Goal: Information Seeking & Learning: Find specific fact

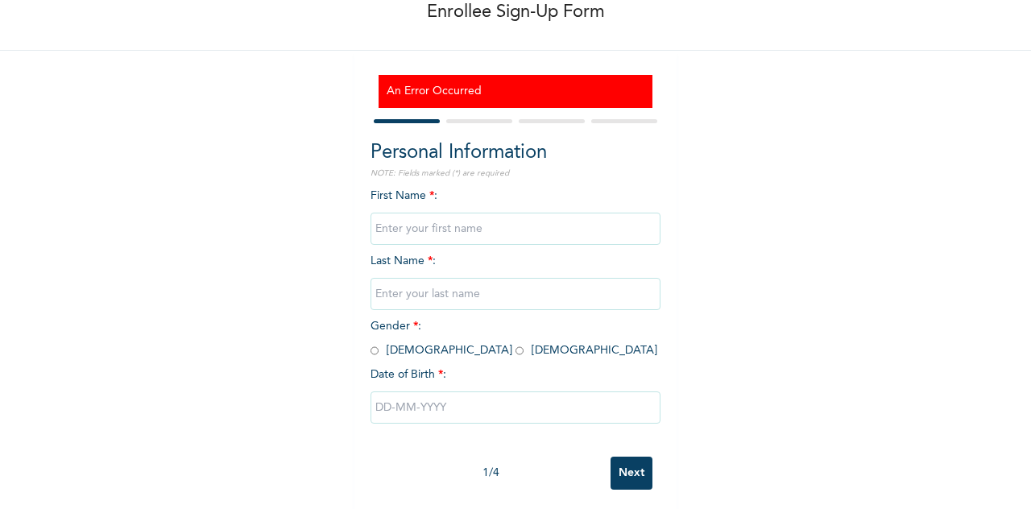
scroll to position [108, 0]
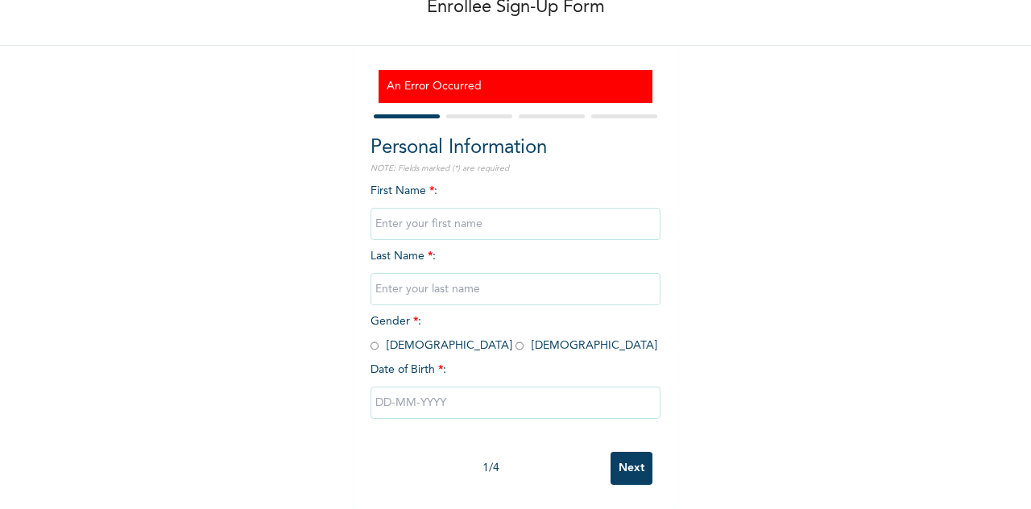
click at [456, 218] on input "text" at bounding box center [515, 224] width 290 height 32
click at [464, 85] on div "An Error Occurred" at bounding box center [515, 86] width 274 height 33
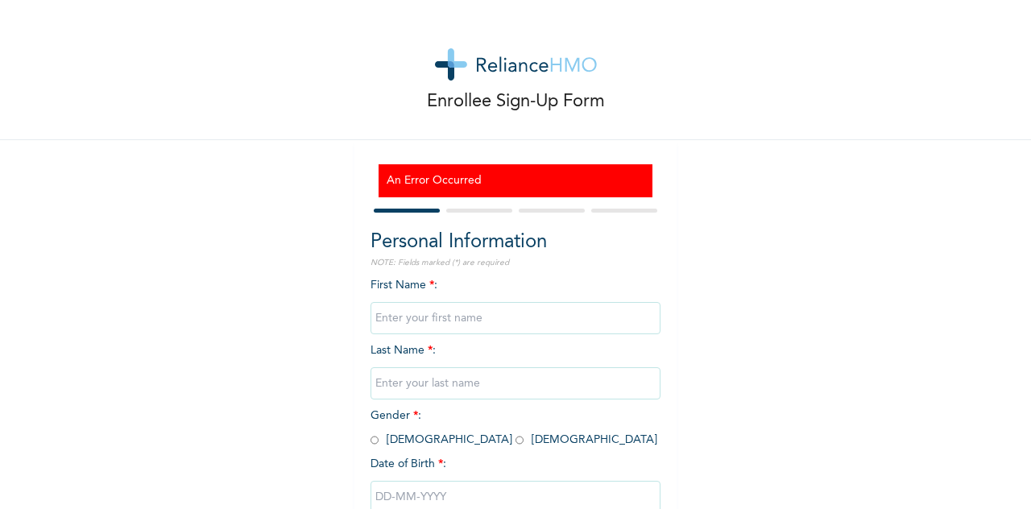
click at [502, 215] on div at bounding box center [515, 210] width 290 height 10
click at [515, 178] on h3 "An Error Occurred" at bounding box center [516, 180] width 258 height 17
click at [476, 207] on div at bounding box center [515, 210] width 290 height 10
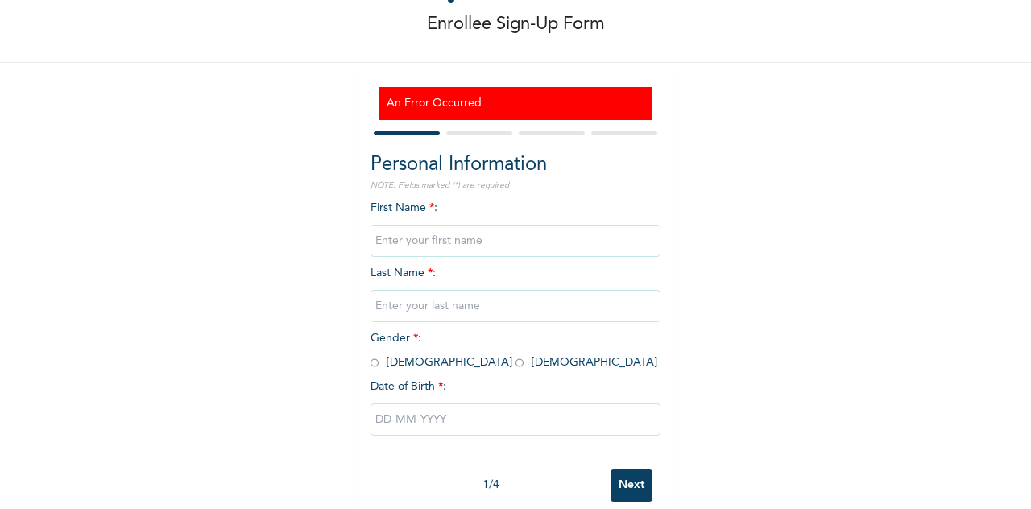
scroll to position [78, 0]
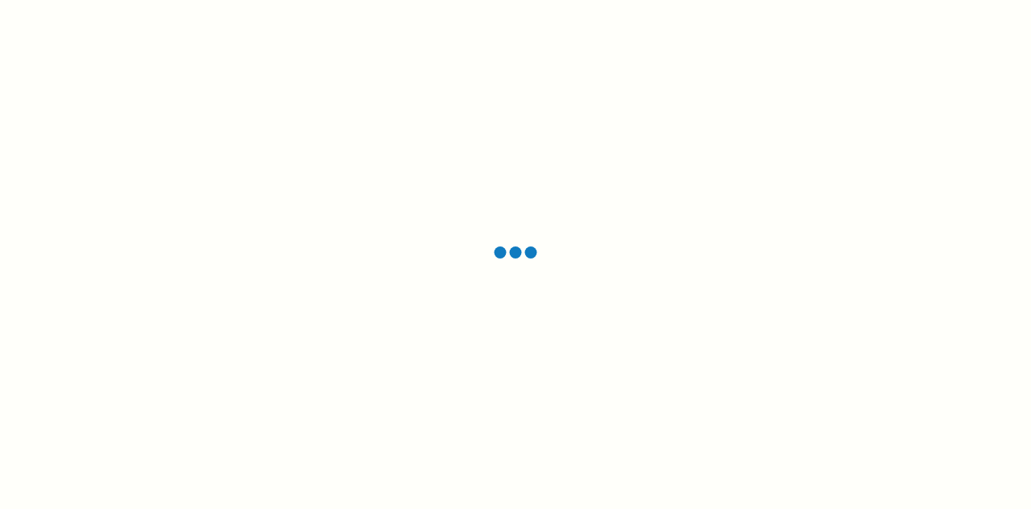
click at [386, 4] on div at bounding box center [515, 254] width 1031 height 509
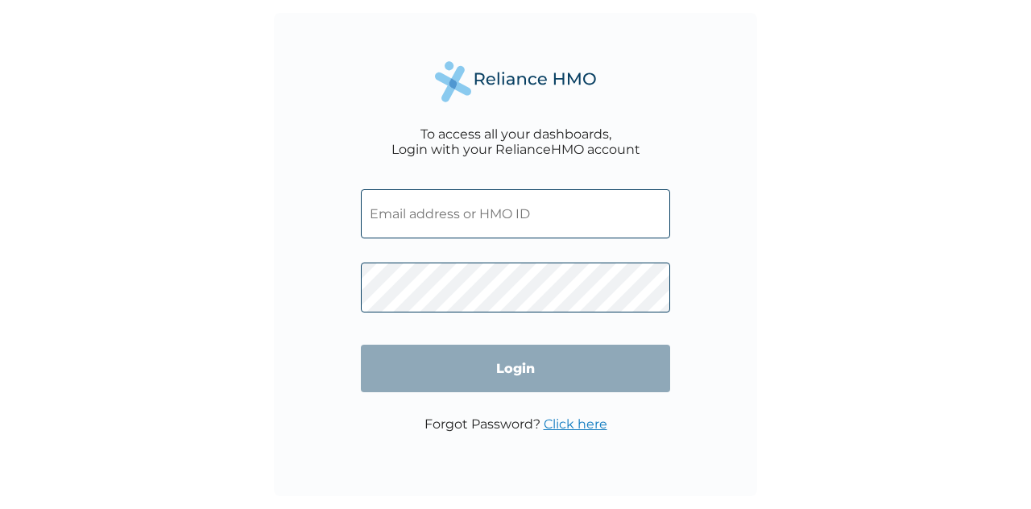
click at [573, 209] on input "text" at bounding box center [515, 213] width 309 height 49
type input "oladelei@wakanow.com"
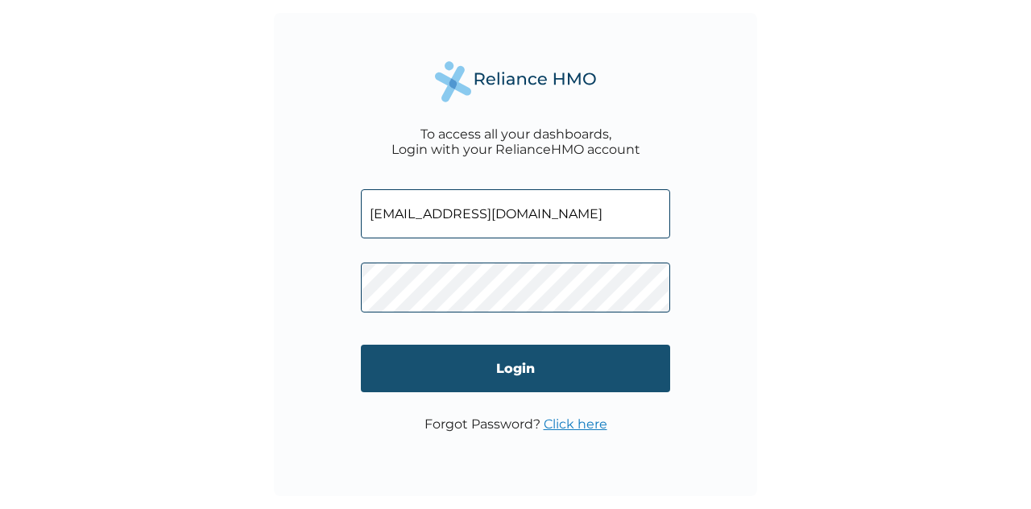
click at [511, 382] on input "Login" at bounding box center [515, 369] width 309 height 48
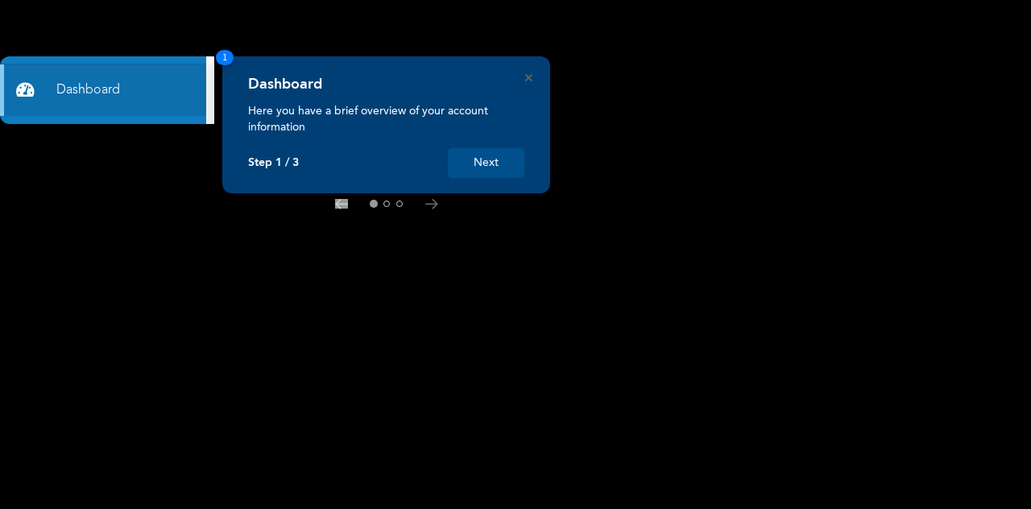
click at [470, 167] on button "Next" at bounding box center [486, 163] width 76 height 30
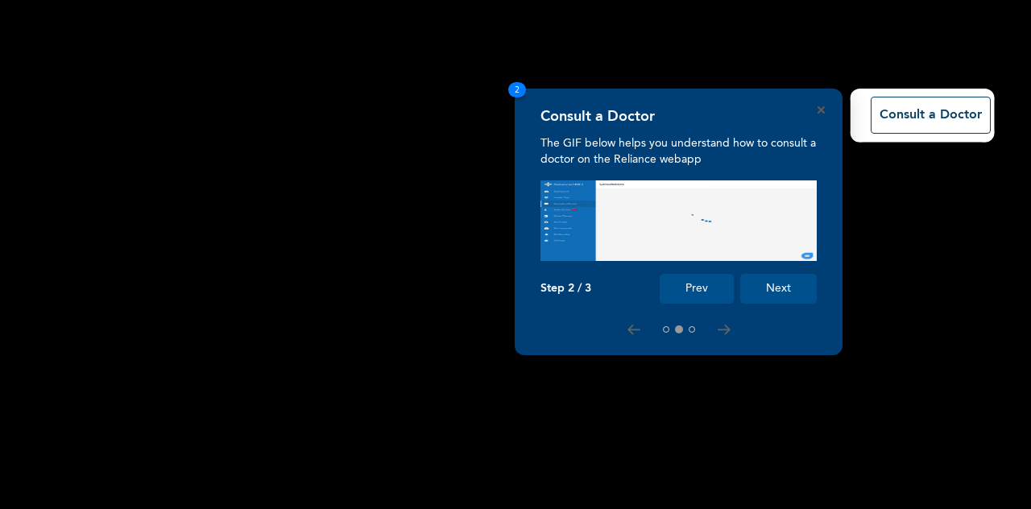
click at [767, 296] on button "Next" at bounding box center [778, 289] width 76 height 30
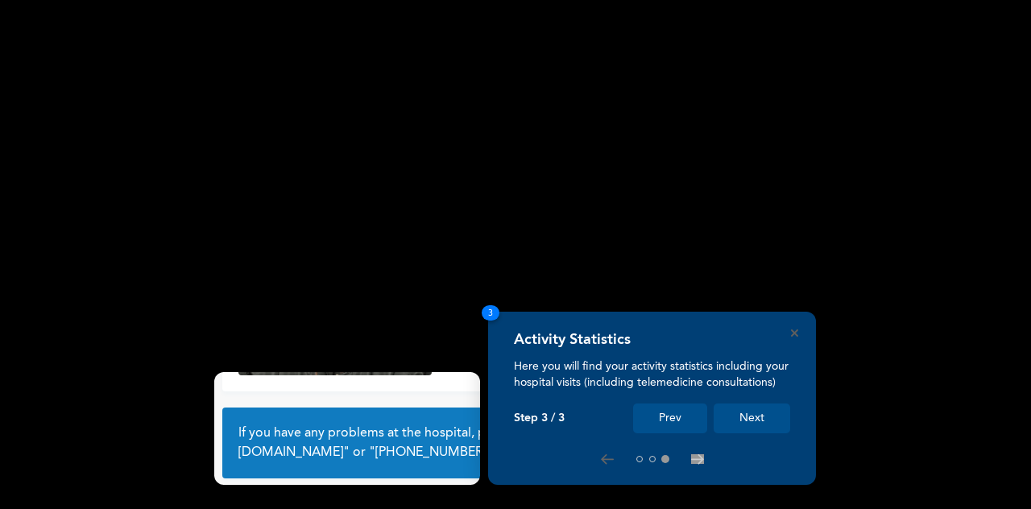
scroll to position [114, 0]
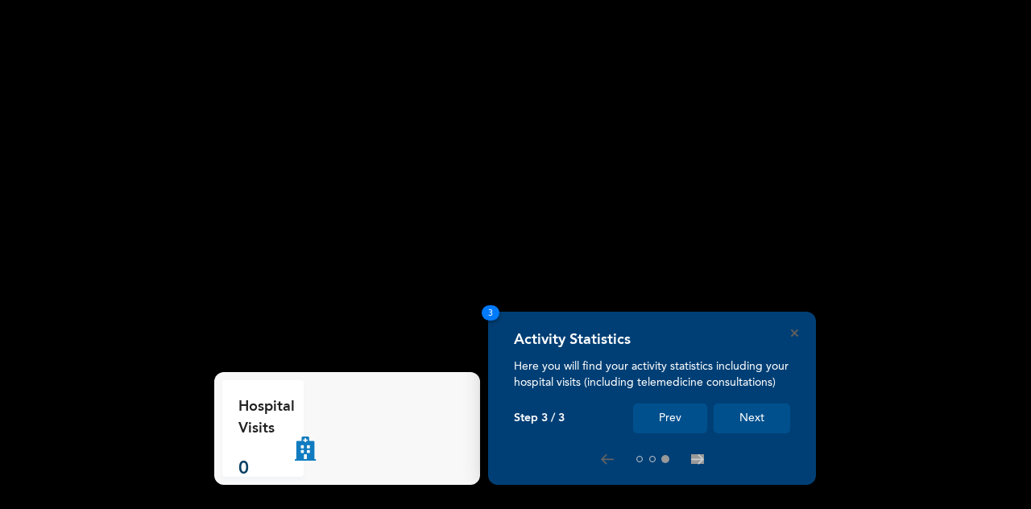
click at [789, 329] on div "Activity Statistics Here you will find your activity statistics including your …" at bounding box center [652, 398] width 328 height 173
click at [799, 337] on div "Activity Statistics Here you will find your activity statistics including your …" at bounding box center [652, 398] width 328 height 173
click at [747, 423] on button "Next" at bounding box center [751, 418] width 76 height 30
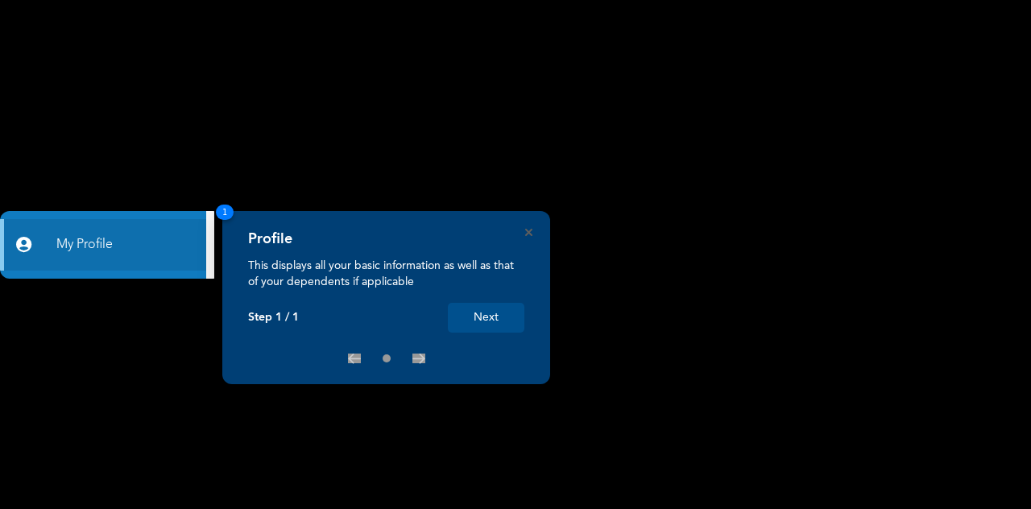
click at [485, 312] on button "Next" at bounding box center [486, 318] width 76 height 30
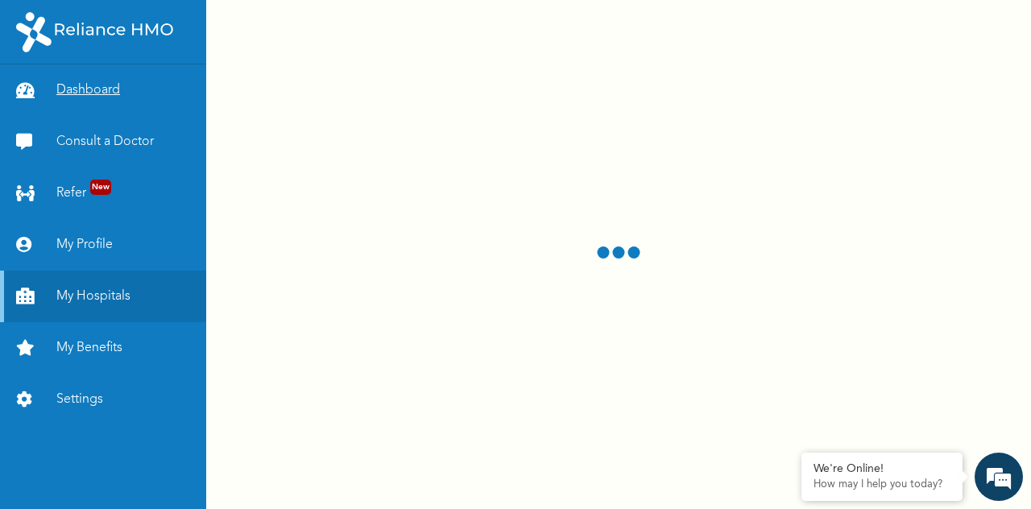
click at [99, 87] on link "Dashboard" at bounding box center [103, 90] width 206 height 52
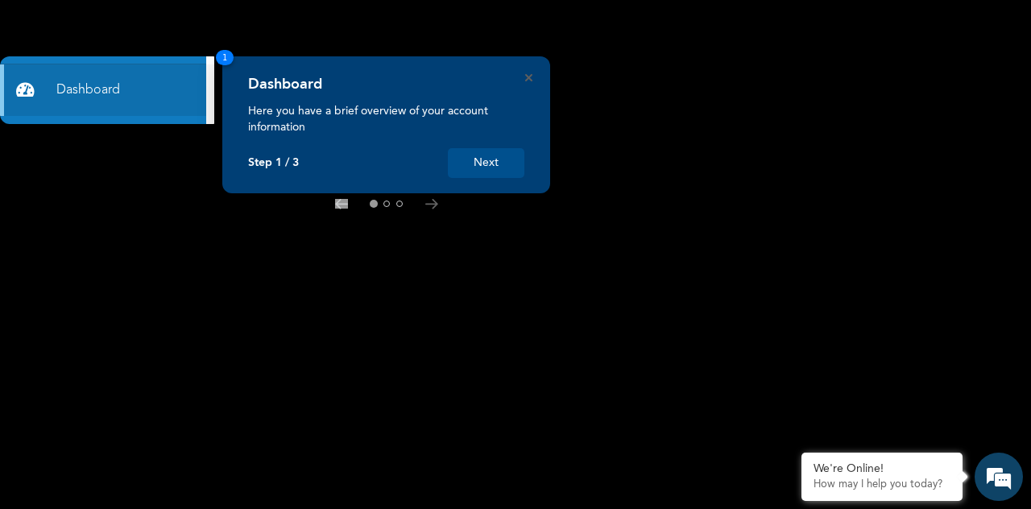
click at [470, 152] on button "Next" at bounding box center [486, 163] width 76 height 30
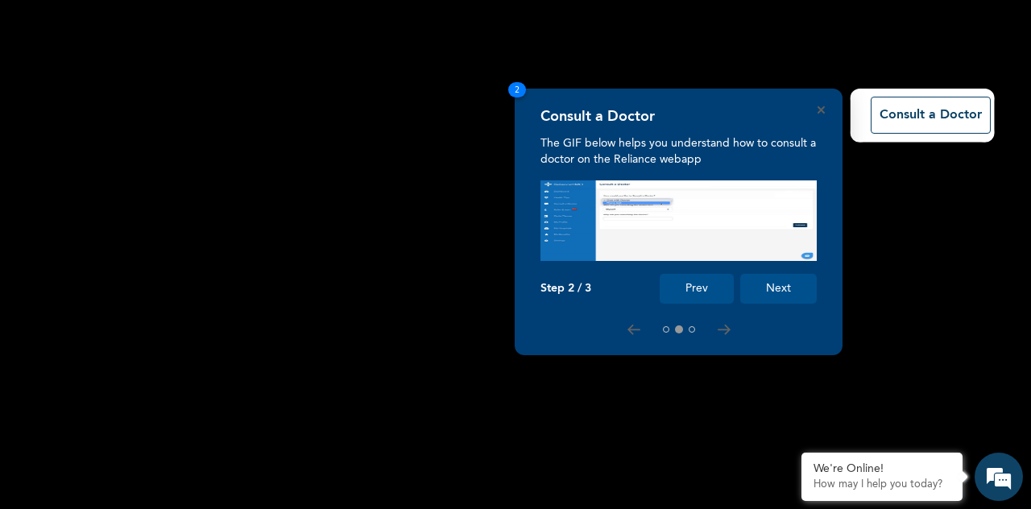
click at [768, 297] on button "Next" at bounding box center [778, 289] width 76 height 30
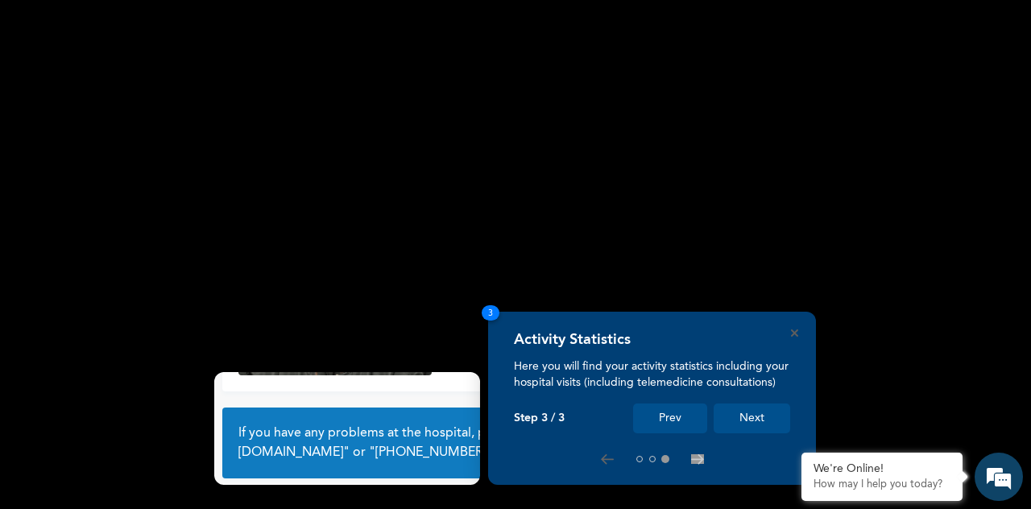
scroll to position [114, 0]
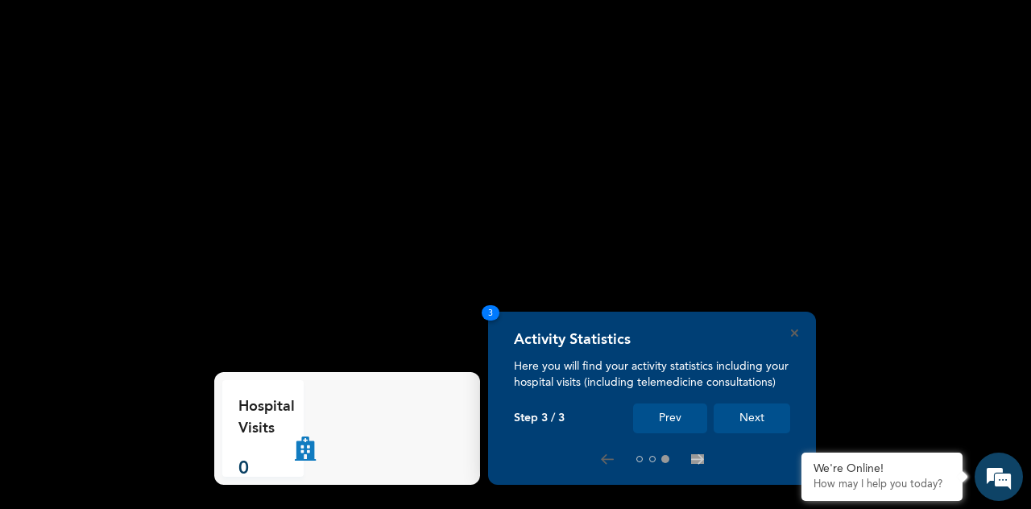
click at [790, 333] on div "Activity Statistics Here you will find your activity statistics including your …" at bounding box center [652, 398] width 328 height 173
click at [797, 336] on icon "Close" at bounding box center [794, 332] width 7 height 7
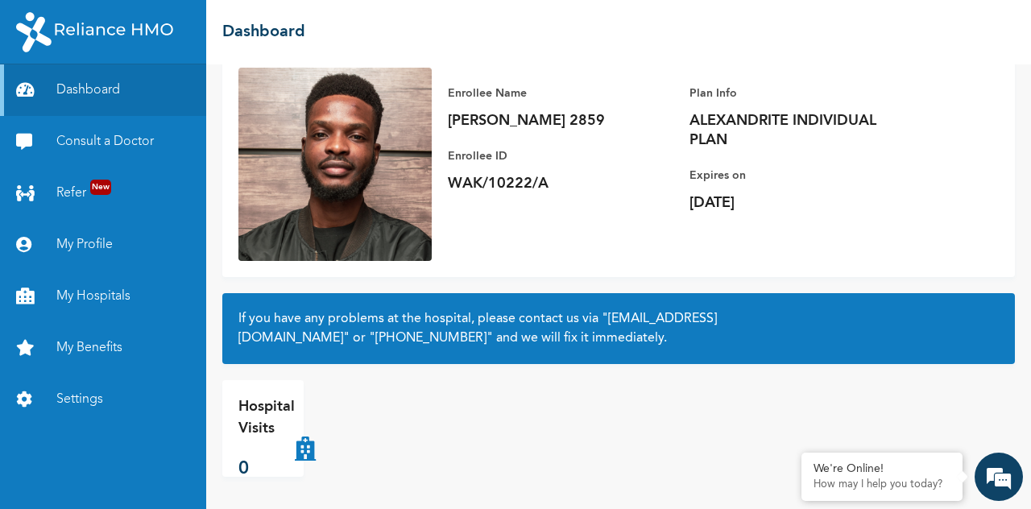
scroll to position [0, 0]
drag, startPoint x: 728, startPoint y: 145, endPoint x: 686, endPoint y: 126, distance: 45.8
click at [686, 126] on div "Enrollee Name [PERSON_NAME] 2859 Enrollee ID WAK/10222/A Plan Info ALEXANDRITE …" at bounding box center [689, 148] width 515 height 161
copy p "ALEXANDRITE INDIVIDUAL PLAN"
drag, startPoint x: 561, startPoint y: 184, endPoint x: 450, endPoint y: 177, distance: 111.4
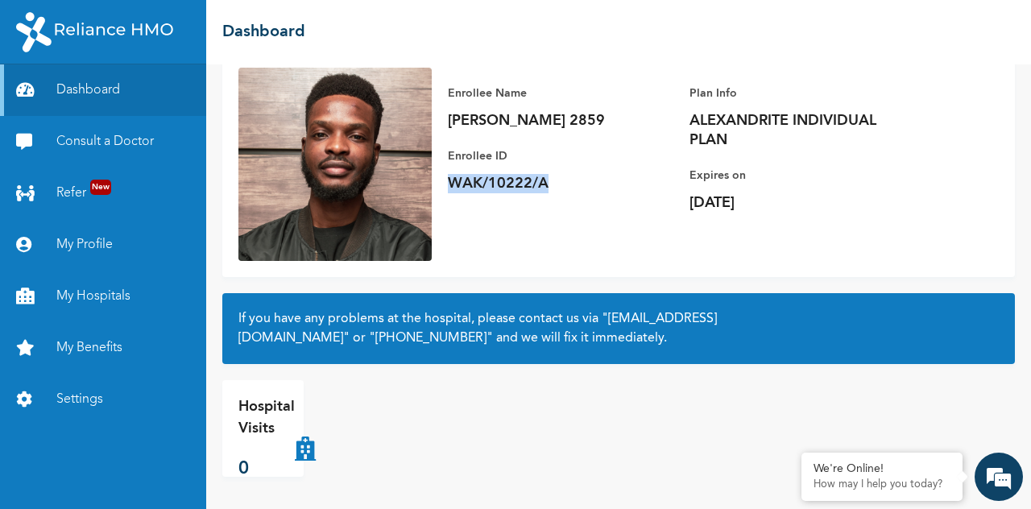
click at [450, 177] on p "WAK/10222/A" at bounding box center [560, 183] width 225 height 19
copy p "WAK/10222/A"
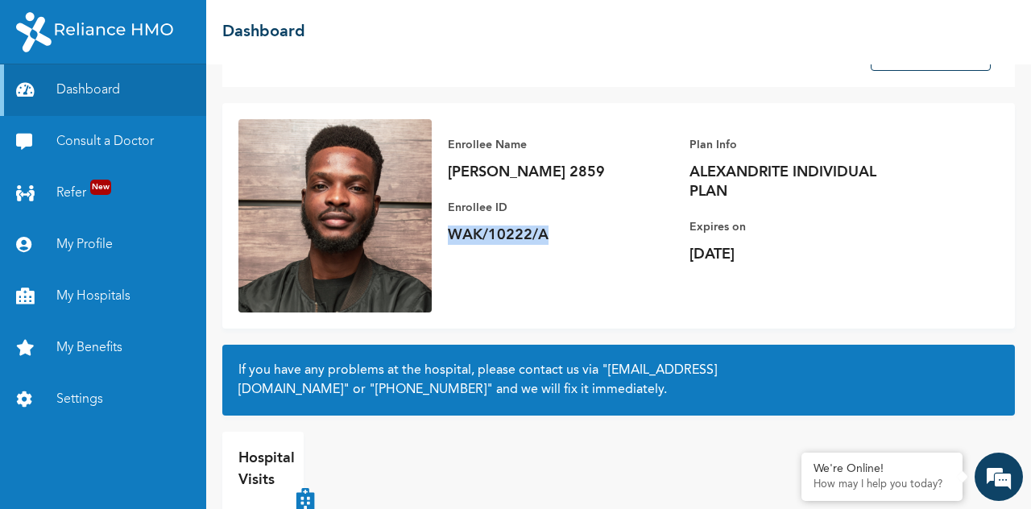
scroll to position [114, 0]
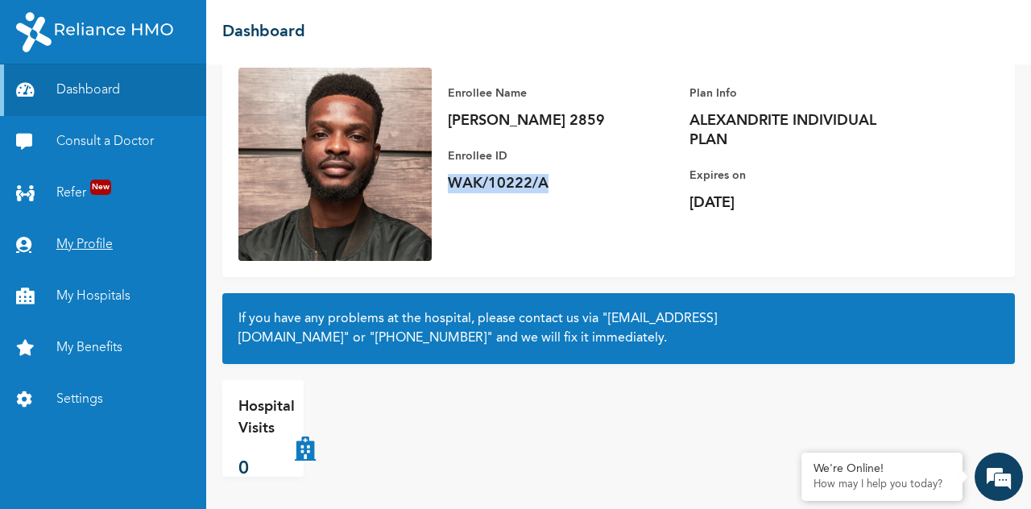
click at [90, 246] on link "My Profile" at bounding box center [103, 245] width 206 height 52
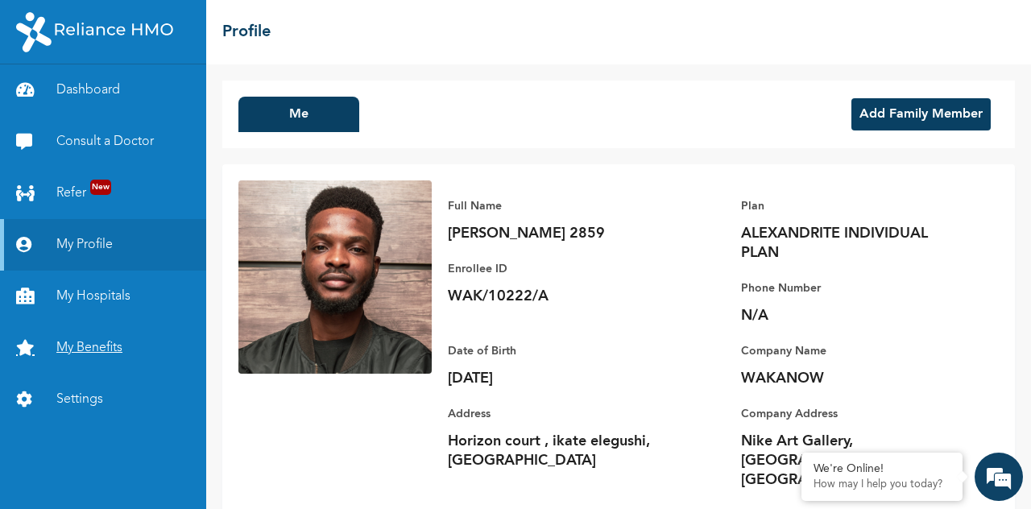
click at [84, 352] on link "My Benefits" at bounding box center [103, 348] width 206 height 52
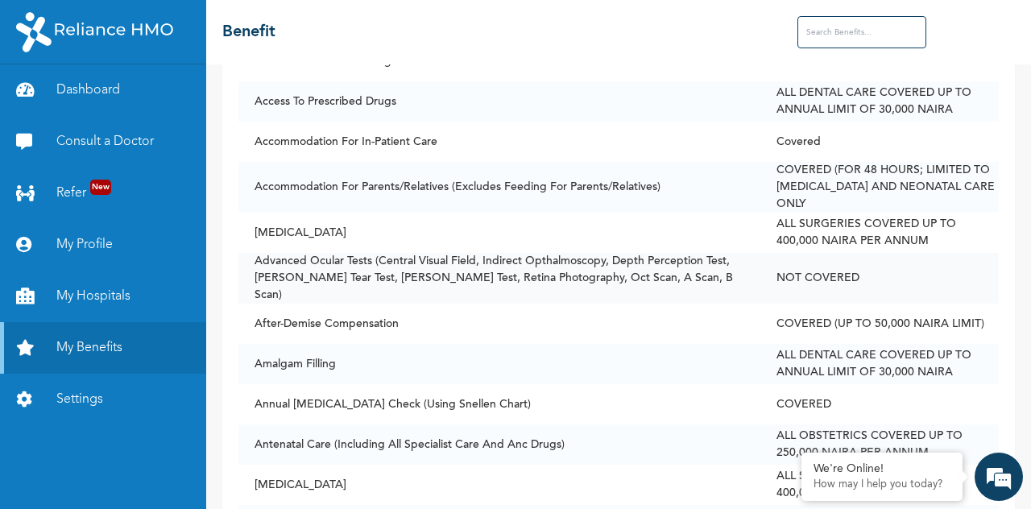
scroll to position [382, 0]
click at [578, 383] on td "Annual [MEDICAL_DATA] Check (Using Snellen Chart)" at bounding box center [499, 403] width 522 height 40
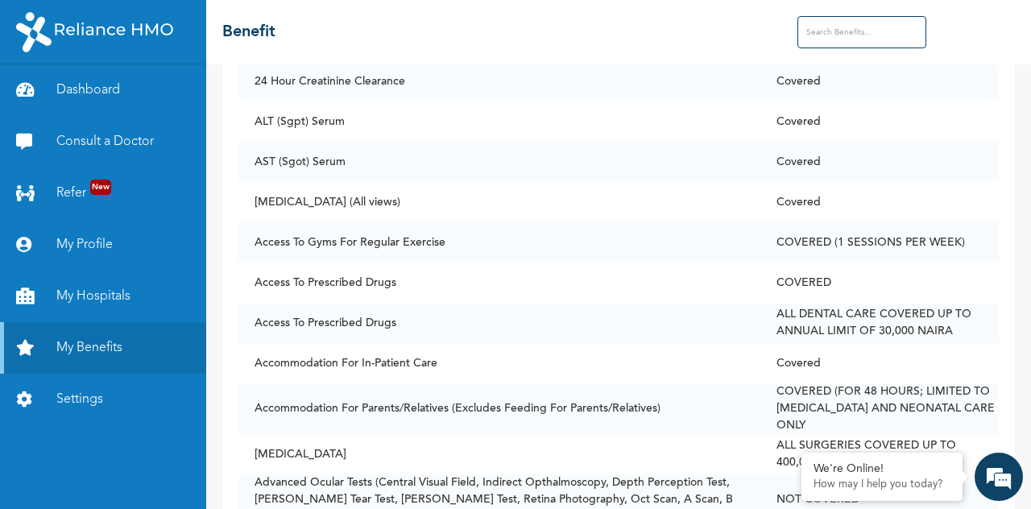
scroll to position [0, 0]
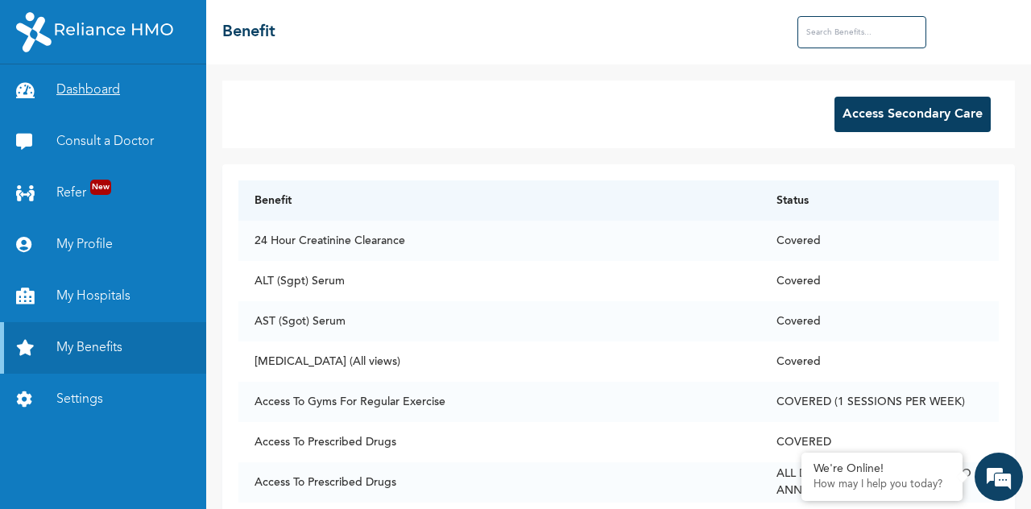
click at [100, 88] on link "Dashboard" at bounding box center [103, 90] width 206 height 52
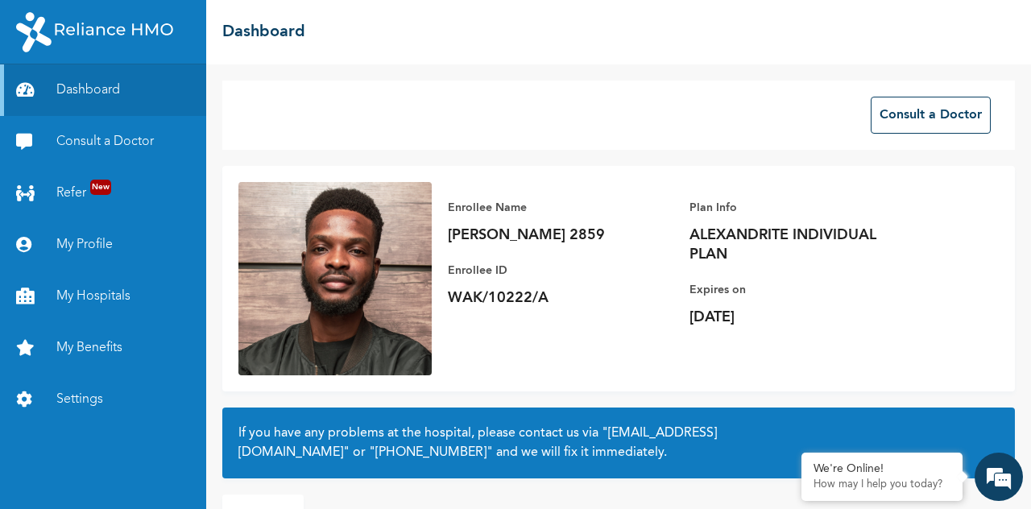
click at [560, 234] on p "[PERSON_NAME] 2859" at bounding box center [560, 234] width 225 height 19
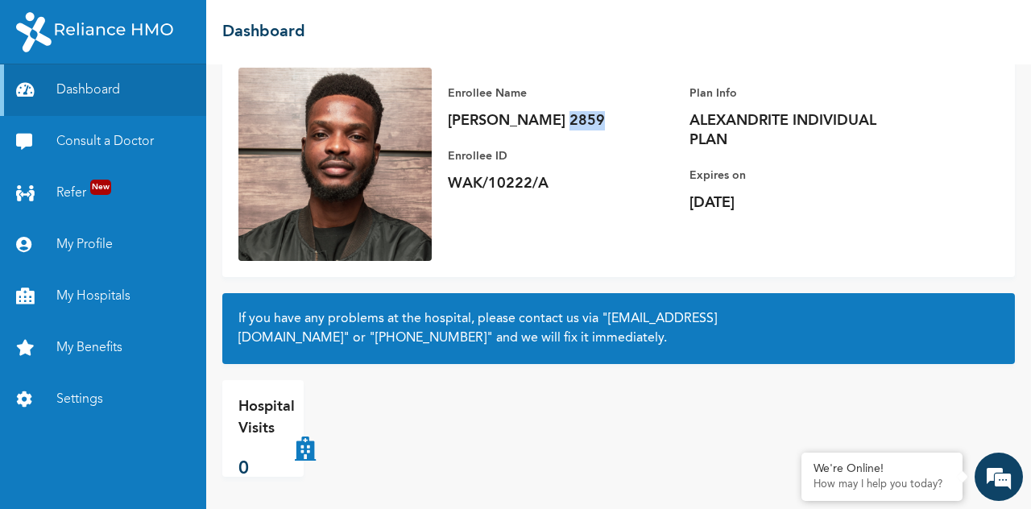
scroll to position [114, 0]
click at [250, 428] on p "Hospital Visits" at bounding box center [266, 417] width 56 height 43
click at [304, 448] on icon at bounding box center [305, 428] width 21 height 64
click at [265, 405] on p "Hospital Visits" at bounding box center [266, 417] width 56 height 43
click at [101, 300] on link "My Hospitals" at bounding box center [103, 297] width 206 height 52
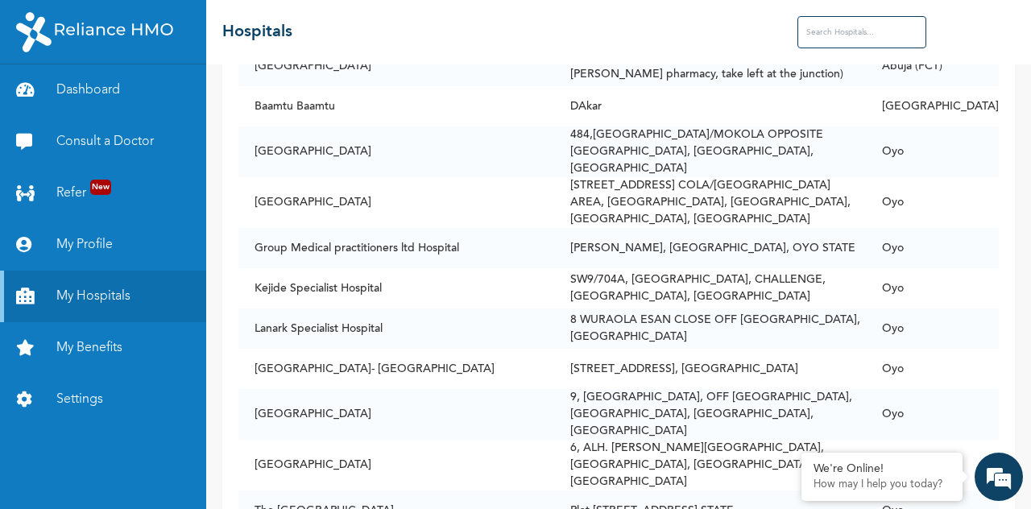
scroll to position [9227, 0]
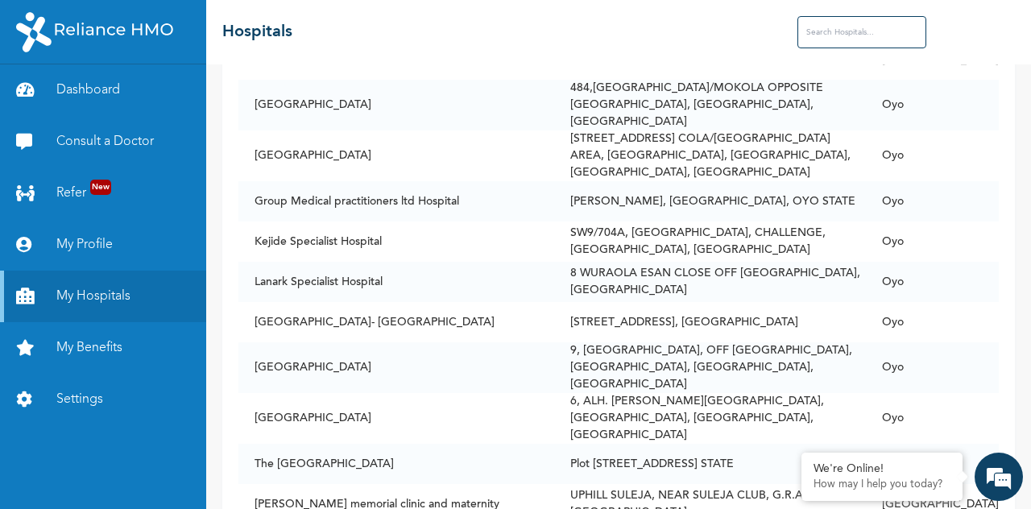
click at [876, 38] on input "text" at bounding box center [861, 32] width 129 height 32
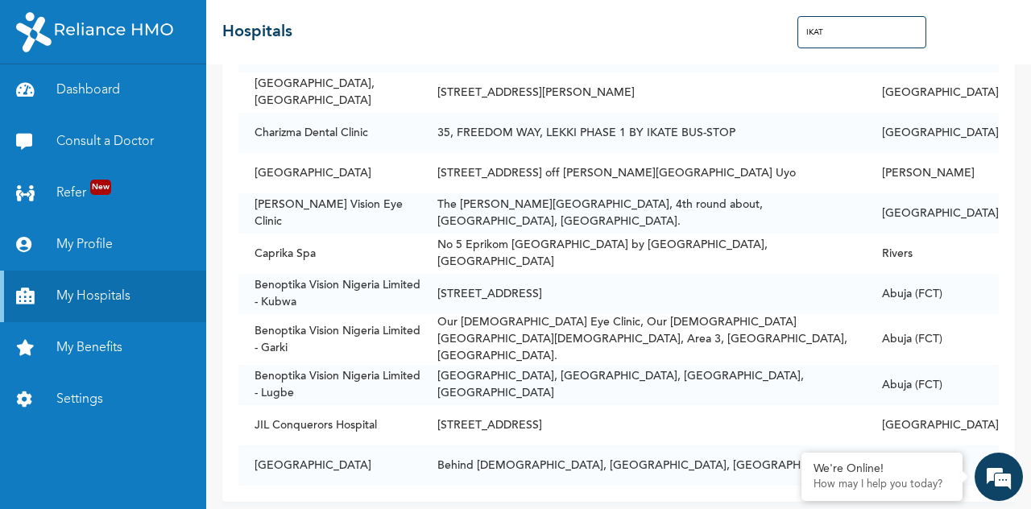
scroll to position [0, 0]
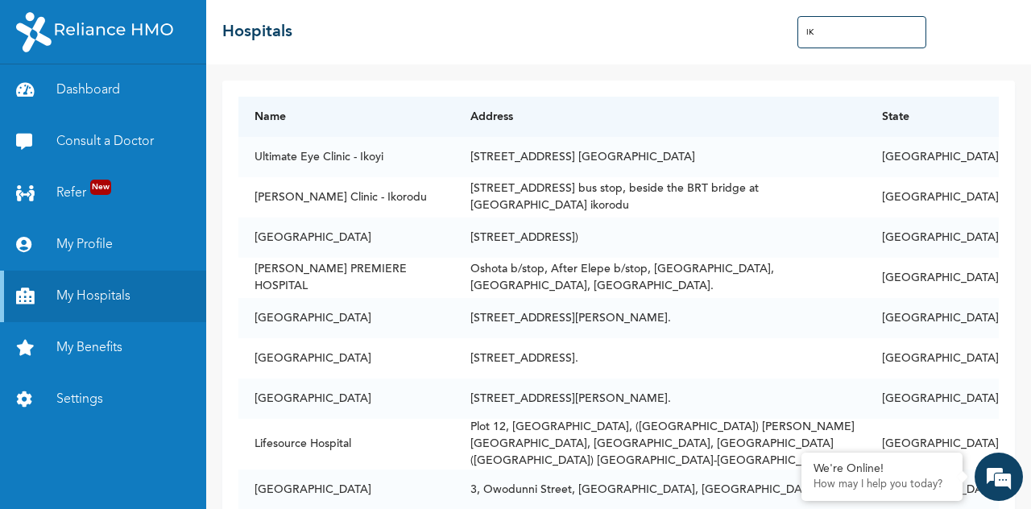
type input "I"
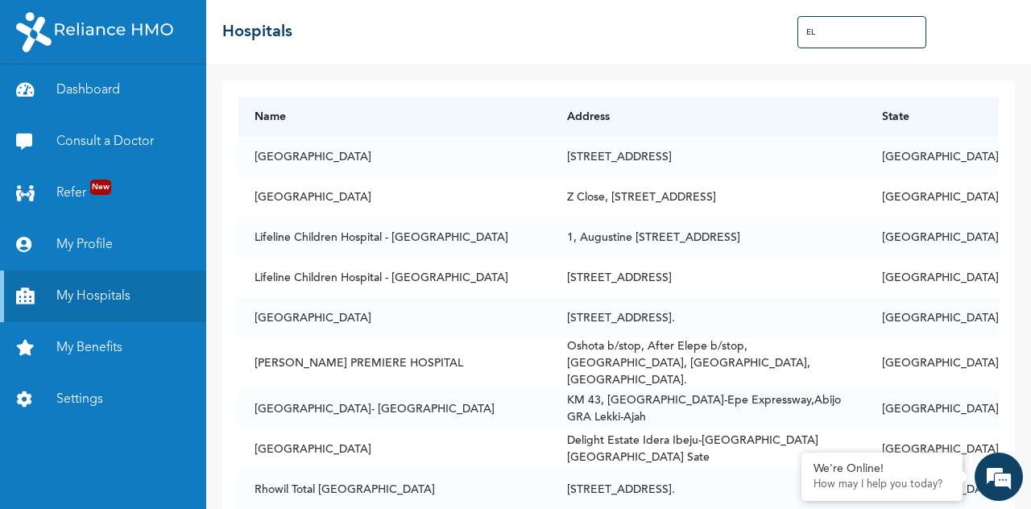
type input "E"
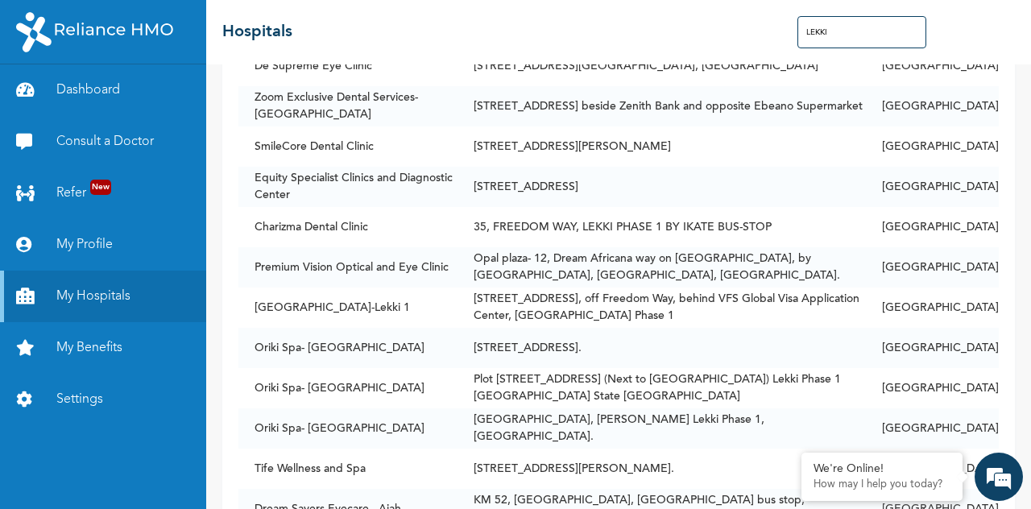
scroll to position [2175, 0]
drag, startPoint x: 800, startPoint y: 268, endPoint x: 482, endPoint y: 253, distance: 319.2
click at [482, 253] on td "Opal plaza- 12, Dream Africana way on [GEOGRAPHIC_DATA], by [GEOGRAPHIC_DATA], …" at bounding box center [661, 268] width 408 height 40
click at [580, 248] on td "Opal plaza- 12, Dream Africana way on [GEOGRAPHIC_DATA], by [GEOGRAPHIC_DATA], …" at bounding box center [661, 268] width 408 height 40
click at [578, 248] on td "Opal plaza- 12, Dream Africana way on [GEOGRAPHIC_DATA], by [GEOGRAPHIC_DATA], …" at bounding box center [661, 268] width 408 height 40
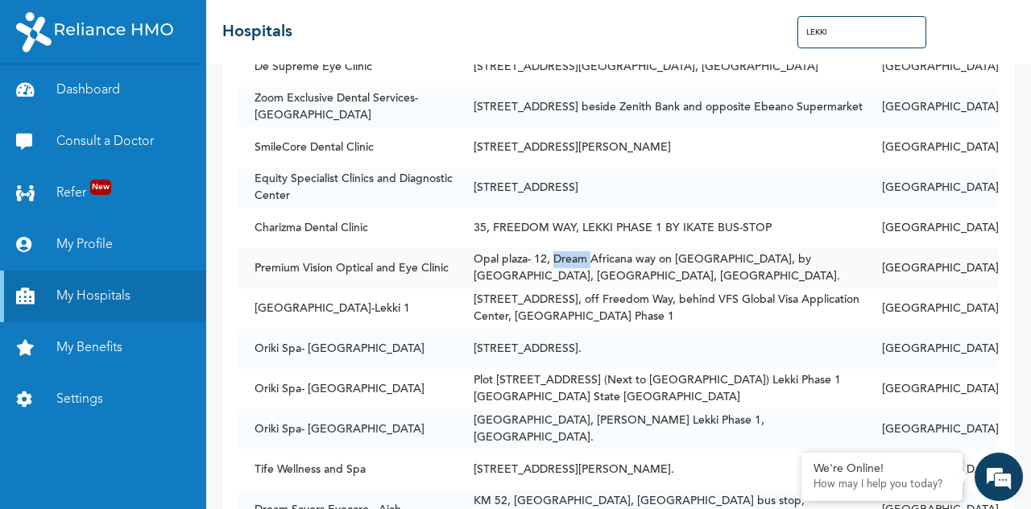
click at [578, 248] on td "Opal plaza- 12, Dream Africana way on [GEOGRAPHIC_DATA], by [GEOGRAPHIC_DATA], …" at bounding box center [661, 268] width 408 height 40
click at [595, 248] on td "Opal plaza- 12, Dream Africana way on [GEOGRAPHIC_DATA], by [GEOGRAPHIC_DATA], …" at bounding box center [661, 268] width 408 height 40
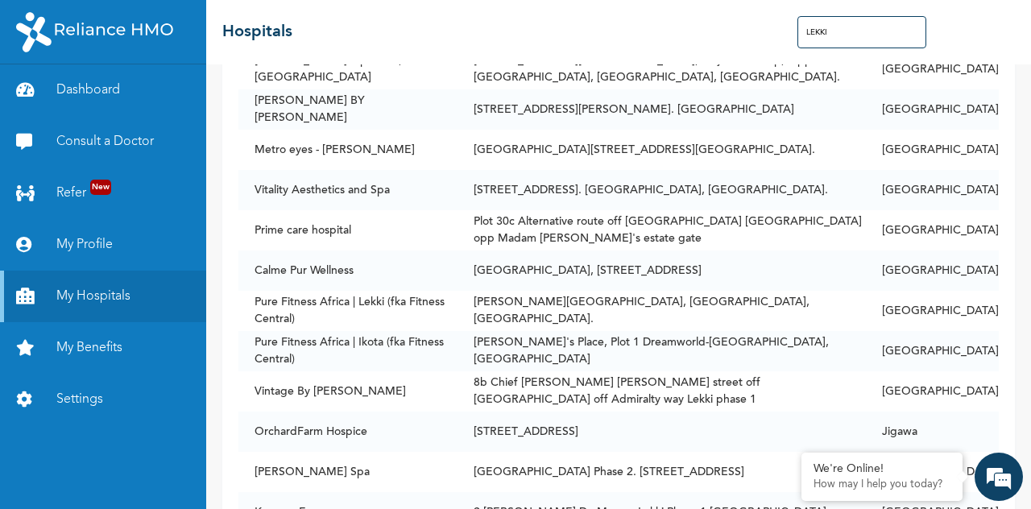
scroll to position [1598, 0]
drag, startPoint x: 379, startPoint y: 254, endPoint x: 238, endPoint y: 243, distance: 141.3
click at [238, 251] on td "Calme Pur Wellness" at bounding box center [347, 271] width 219 height 40
copy td "Calme Pur Wellness"
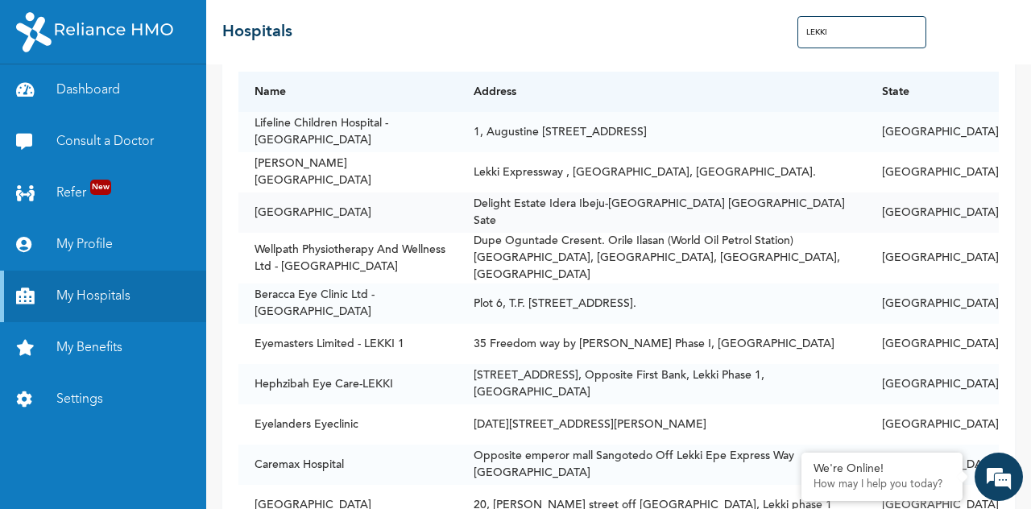
scroll to position [26, 0]
click at [829, 28] on input "LEKKI" at bounding box center [861, 32] width 129 height 32
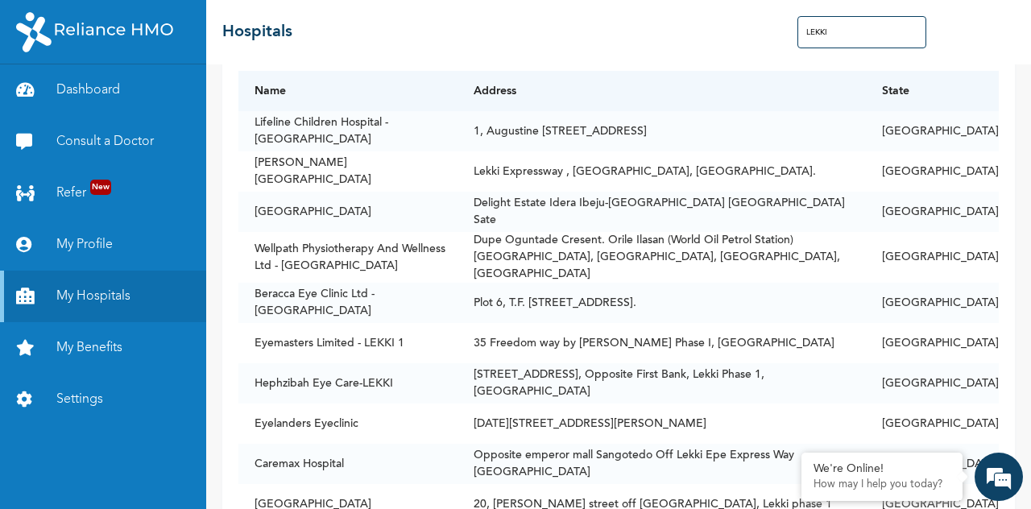
click at [829, 28] on input "LEKKI" at bounding box center [861, 32] width 129 height 32
type input "L"
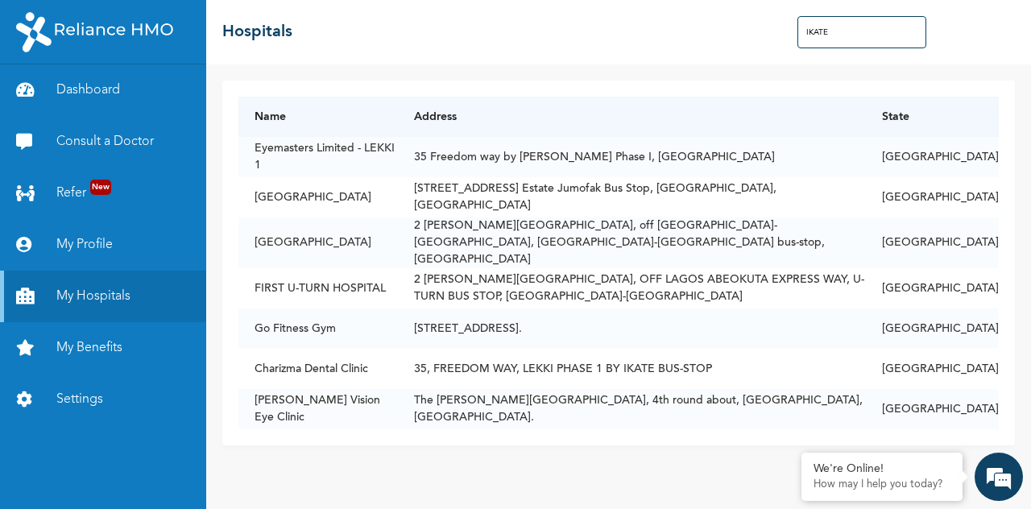
scroll to position [0, 0]
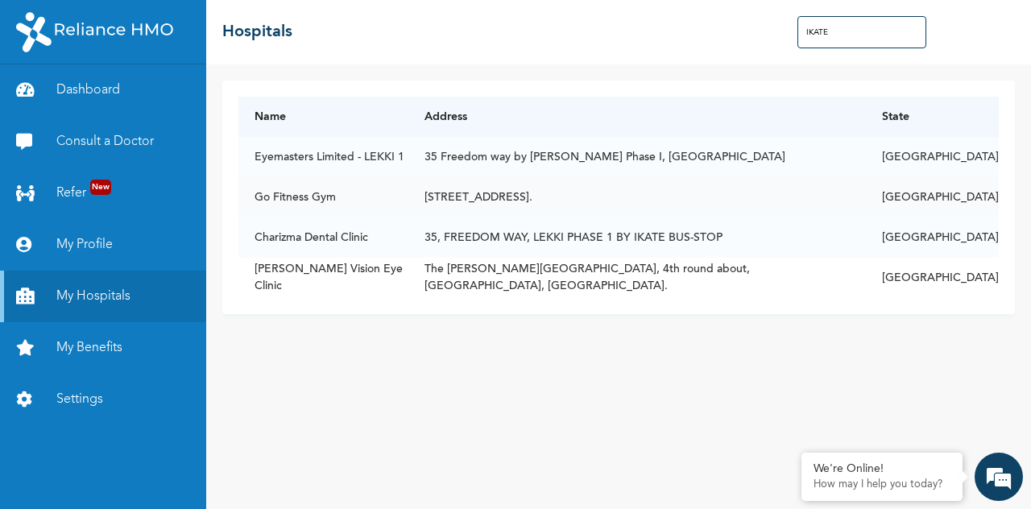
type input "IKATE"
drag, startPoint x: 727, startPoint y: 204, endPoint x: 639, endPoint y: 207, distance: 87.8
click at [639, 207] on td "[STREET_ADDRESS]." at bounding box center [636, 197] width 457 height 40
click at [310, 202] on td "Go Fitness Gym" at bounding box center [323, 197] width 170 height 40
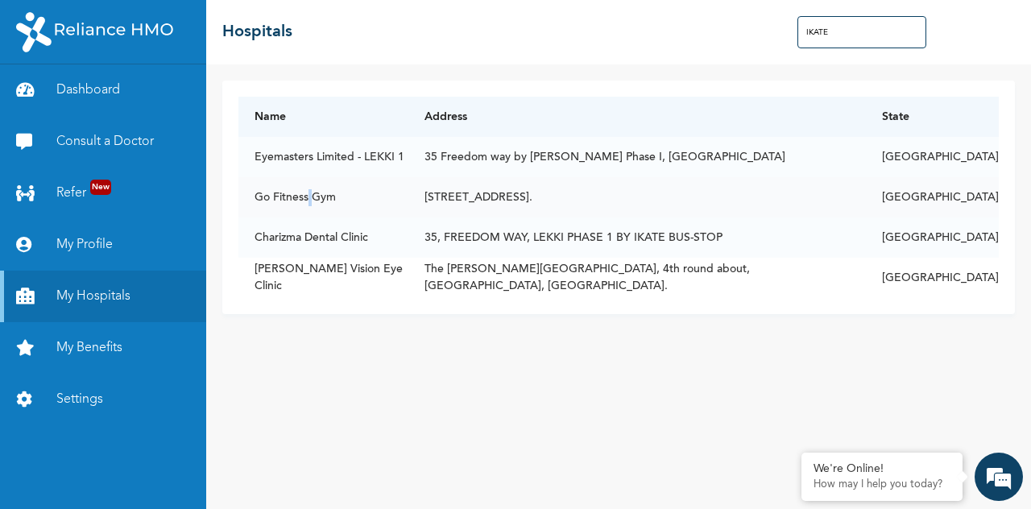
click at [310, 202] on td "Go Fitness Gym" at bounding box center [323, 197] width 170 height 40
copy td
click at [311, 200] on td "Go Fitness Gym" at bounding box center [323, 197] width 170 height 40
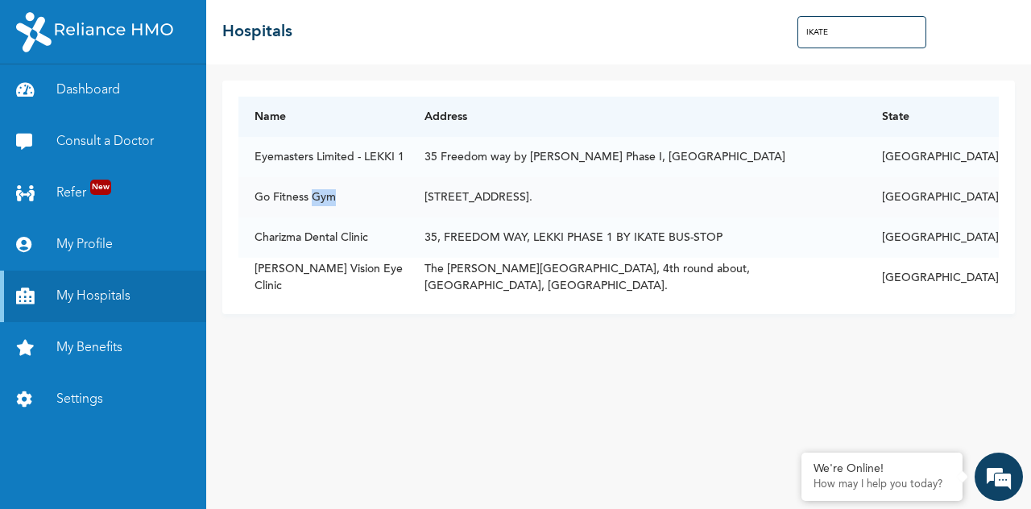
click at [311, 200] on td "Go Fitness Gym" at bounding box center [323, 197] width 170 height 40
click at [123, 97] on link "Dashboard" at bounding box center [103, 90] width 206 height 52
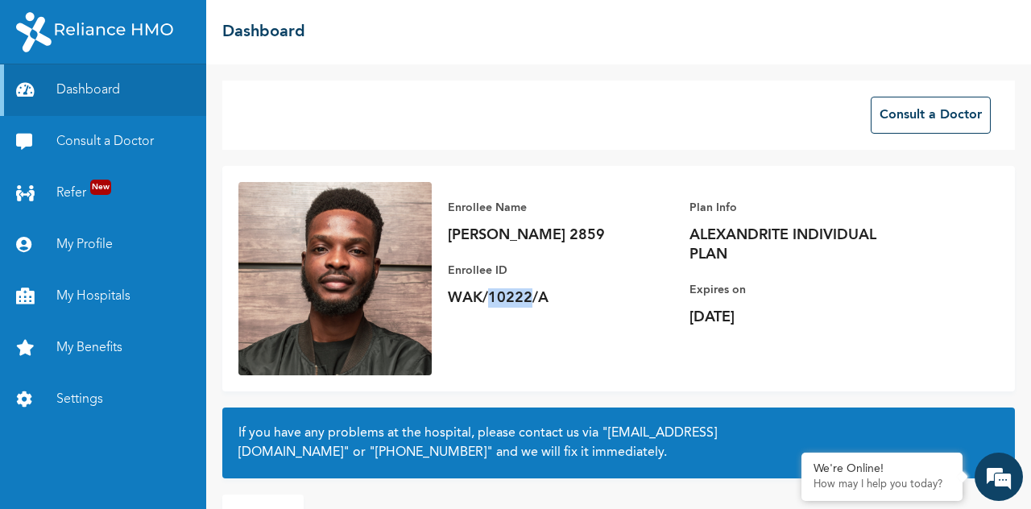
drag, startPoint x: 530, startPoint y: 297, endPoint x: 490, endPoint y: 300, distance: 40.3
click at [490, 300] on p "WAK/10222/A" at bounding box center [560, 297] width 225 height 19
copy p "10222"
click at [564, 293] on p "WAK/10222/A" at bounding box center [560, 297] width 225 height 19
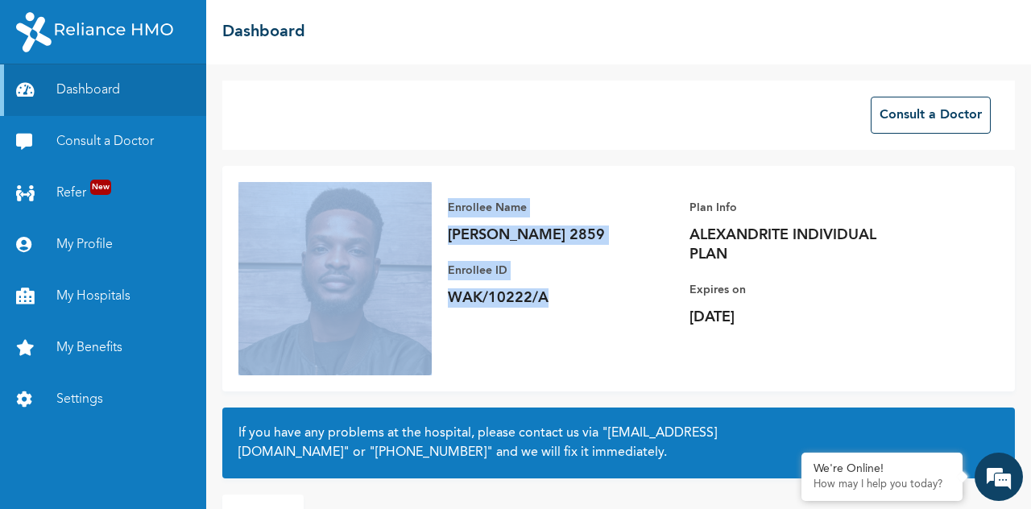
drag, startPoint x: 564, startPoint y: 296, endPoint x: 425, endPoint y: 286, distance: 139.6
click at [425, 286] on div "Enrollee Name [PERSON_NAME] 2859 Enrollee ID WAK/10222/A Plan Info ALEXANDRITE …" at bounding box center [618, 278] width 792 height 225
copy div "Enrollee Name [PERSON_NAME] 2859 Enrollee ID WAK/10222/A"
click at [528, 301] on p "WAK/10222/A" at bounding box center [560, 297] width 225 height 19
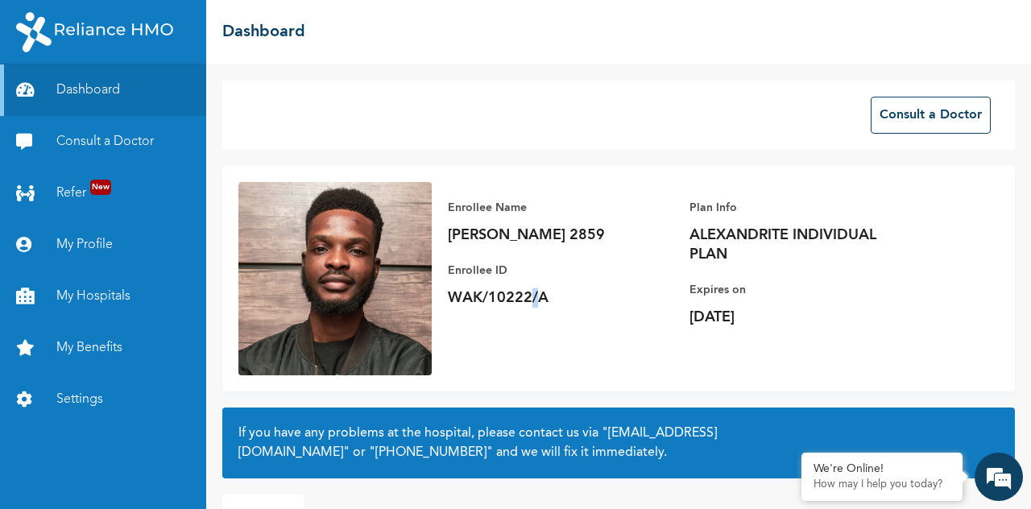
click at [528, 301] on p "WAK/10222/A" at bounding box center [560, 297] width 225 height 19
